Goal: Find specific page/section: Find specific page/section

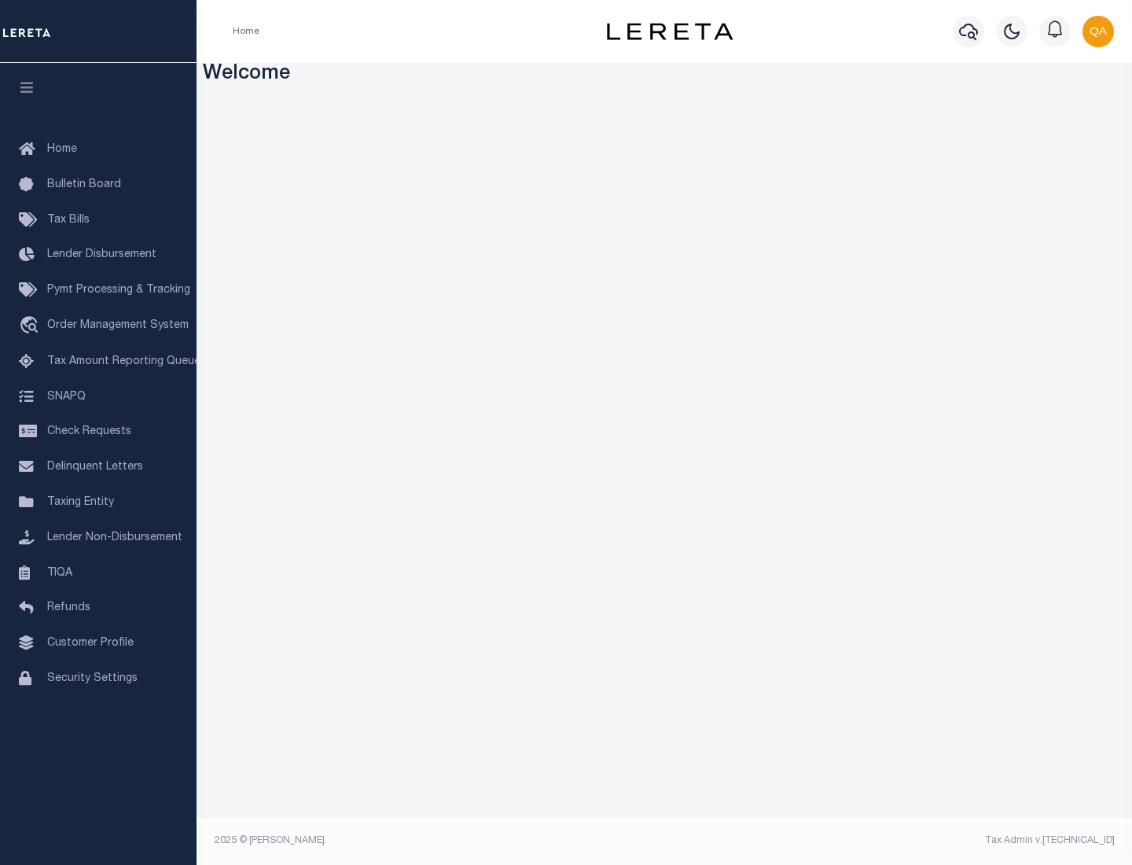
click at [98, 572] on link "TIQA" at bounding box center [98, 573] width 197 height 35
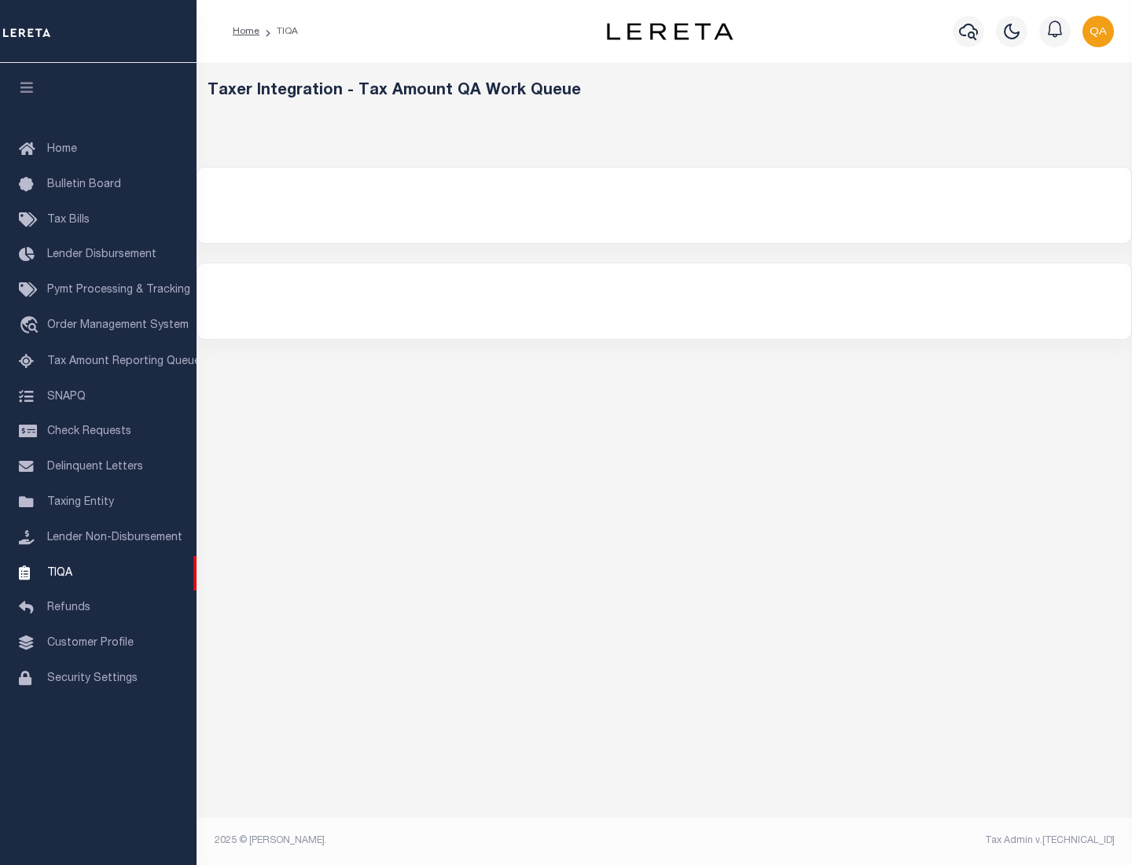
select select "200"
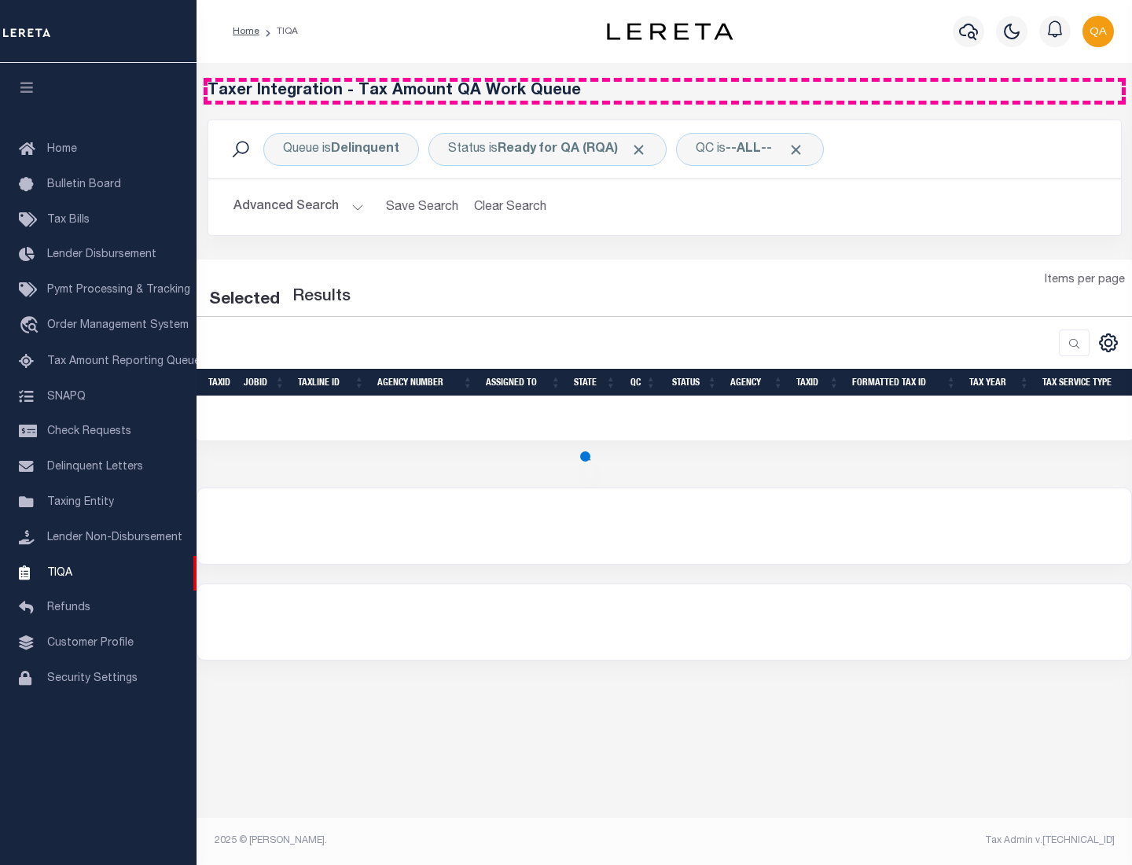
select select "200"
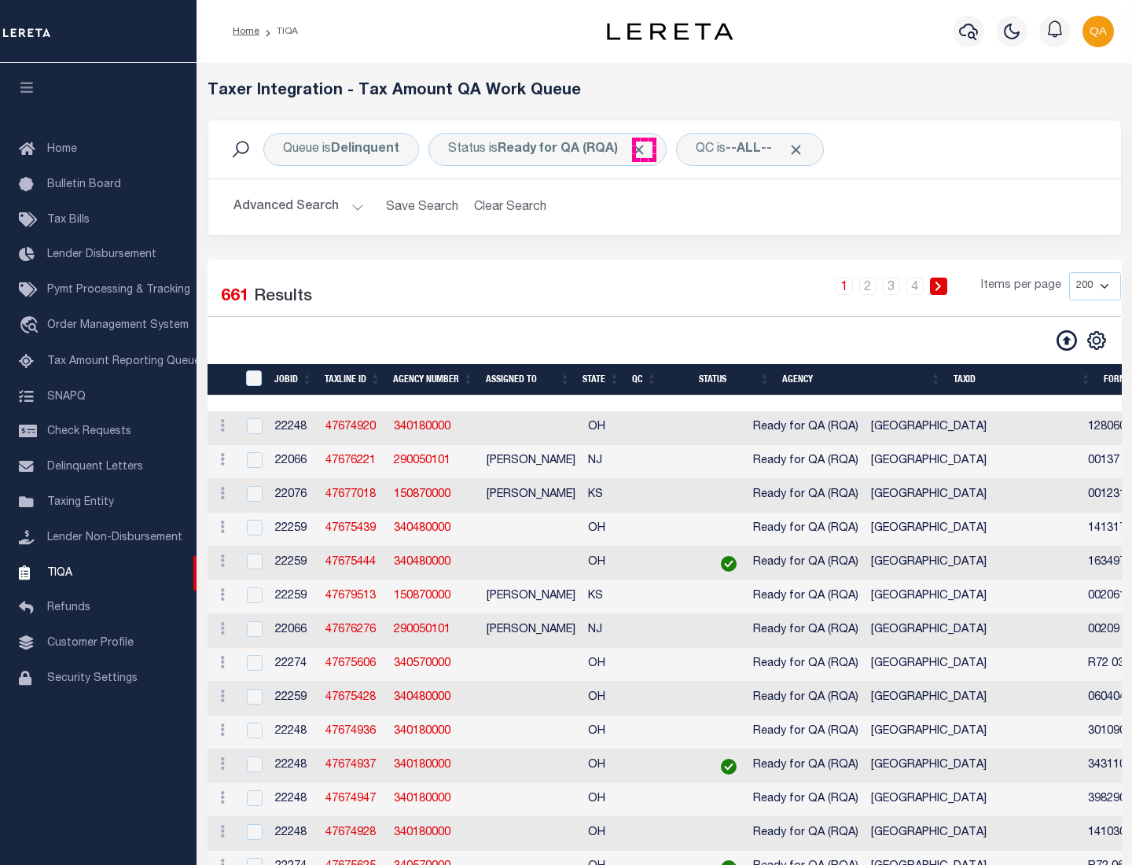
click at [644, 149] on span "Click to Remove" at bounding box center [639, 150] width 17 height 17
